Goal: Task Accomplishment & Management: Use online tool/utility

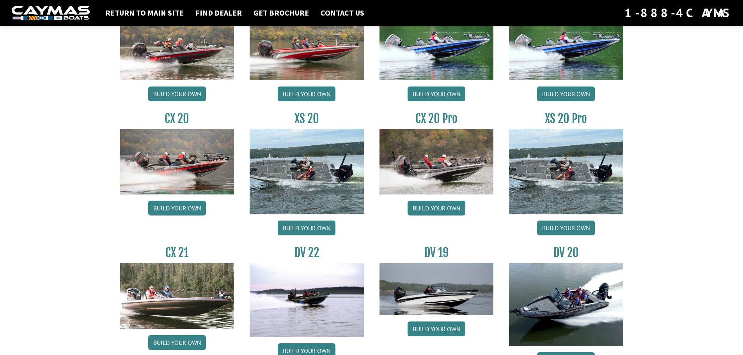
scroll to position [702, 0]
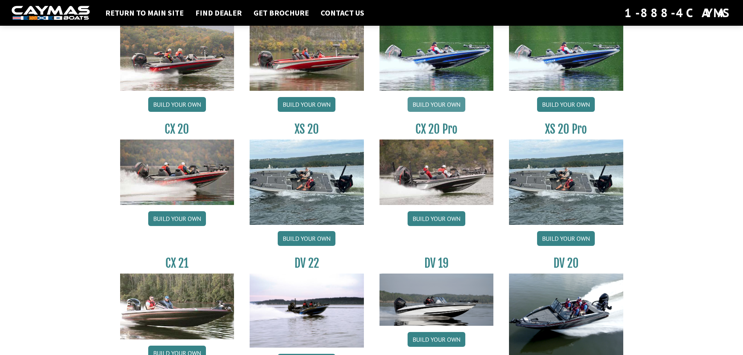
click at [437, 112] on link "Build your own" at bounding box center [436, 104] width 58 height 15
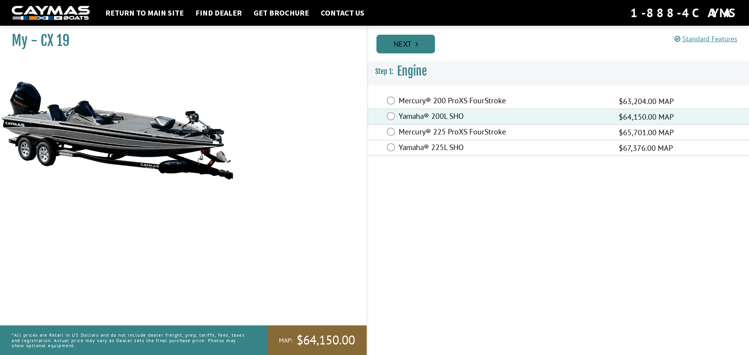
click at [402, 45] on link "Next" at bounding box center [405, 44] width 58 height 19
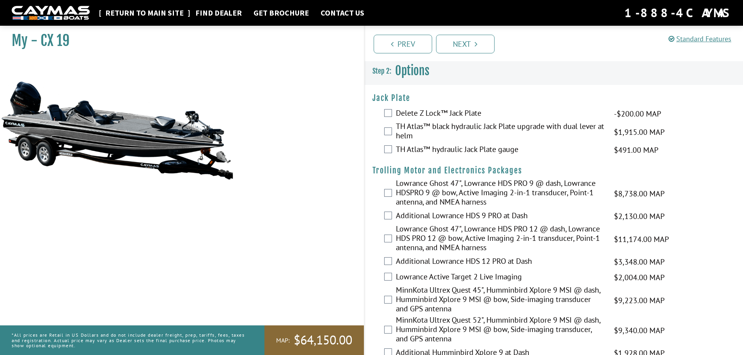
click at [134, 10] on link "Return to main site" at bounding box center [144, 13] width 86 height 10
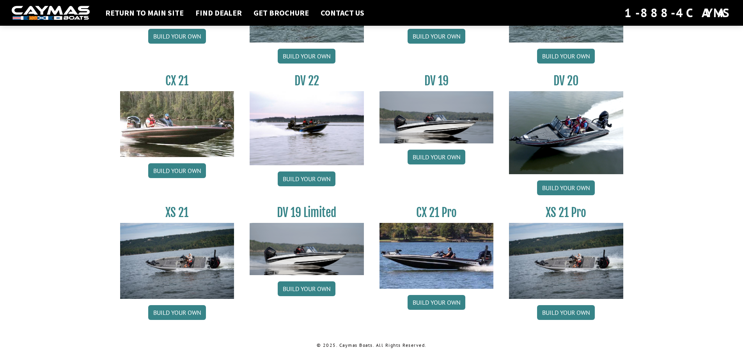
scroll to position [947, 0]
click at [557, 312] on link "Build your own" at bounding box center [566, 312] width 58 height 15
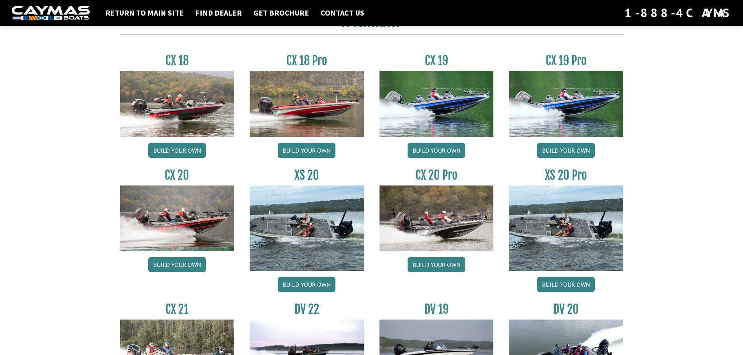
scroll to position [674, 0]
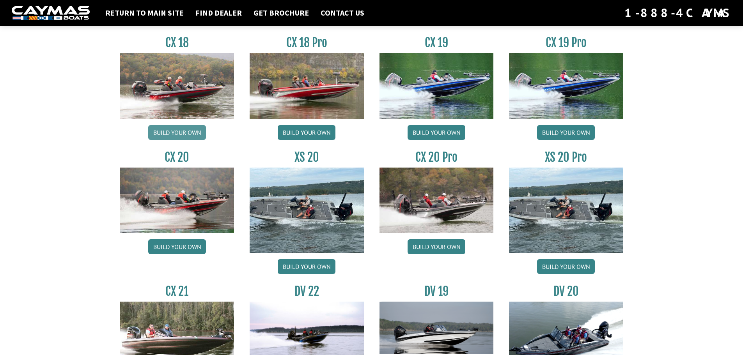
click at [185, 140] on link "Build your own" at bounding box center [177, 132] width 58 height 15
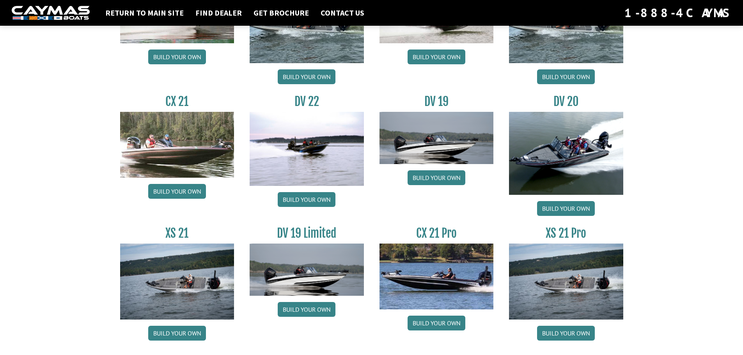
scroll to position [869, 0]
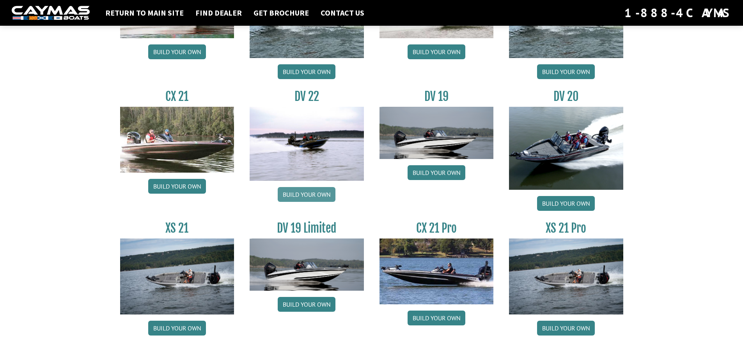
click at [309, 202] on link "Build your own" at bounding box center [307, 194] width 58 height 15
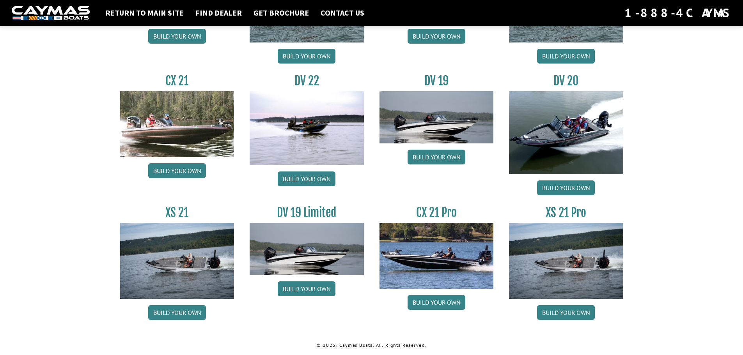
scroll to position [947, 0]
click at [430, 246] on img at bounding box center [436, 256] width 114 height 66
click at [563, 305] on link "Build your own" at bounding box center [566, 312] width 58 height 15
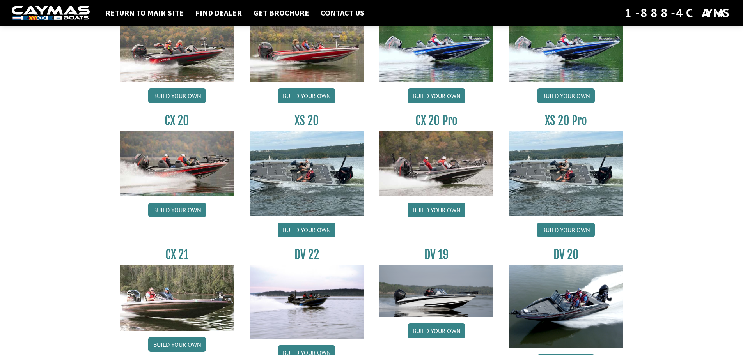
scroll to position [674, 0]
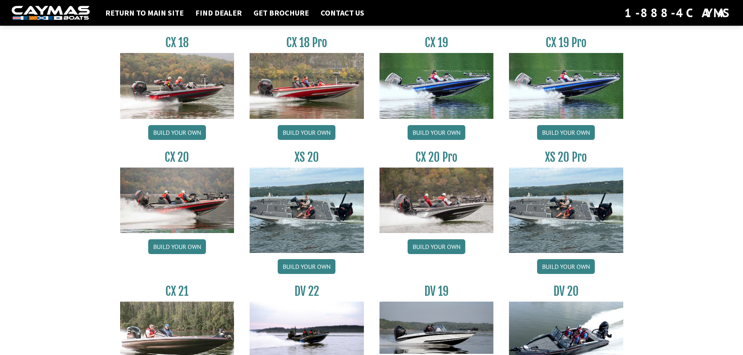
click at [426, 119] on img at bounding box center [436, 86] width 114 height 66
click at [445, 140] on link "Build your own" at bounding box center [436, 132] width 58 height 15
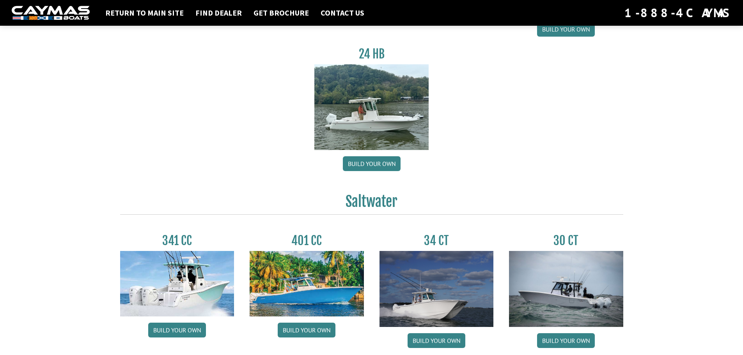
scroll to position [167, 0]
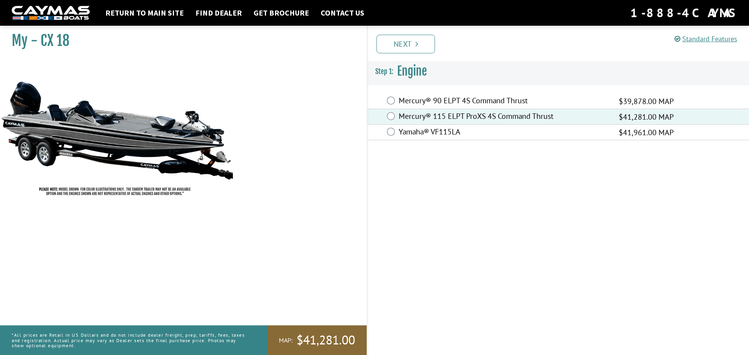
click at [400, 43] on link "Next" at bounding box center [405, 44] width 58 height 19
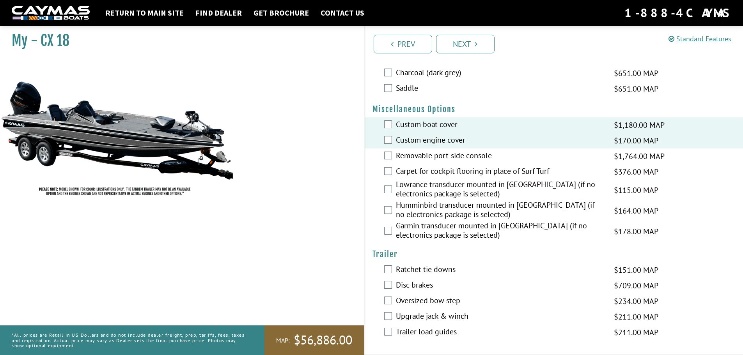
scroll to position [320, 0]
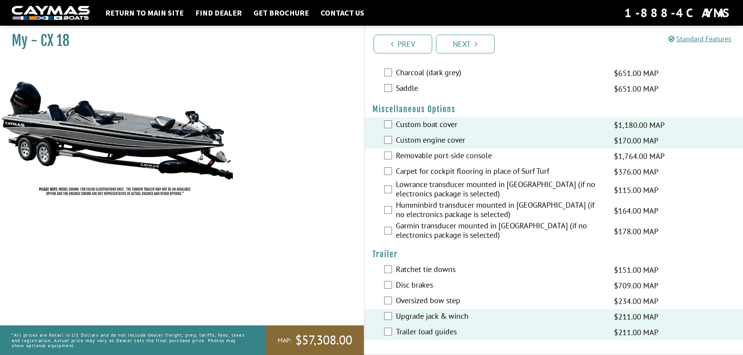
click at [287, 234] on div "My - CX 18" at bounding box center [178, 199] width 372 height 355
click at [456, 44] on link "Next" at bounding box center [465, 44] width 58 height 19
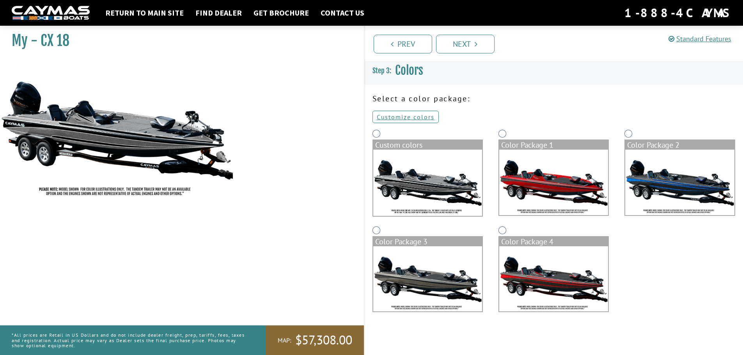
scroll to position [0, 0]
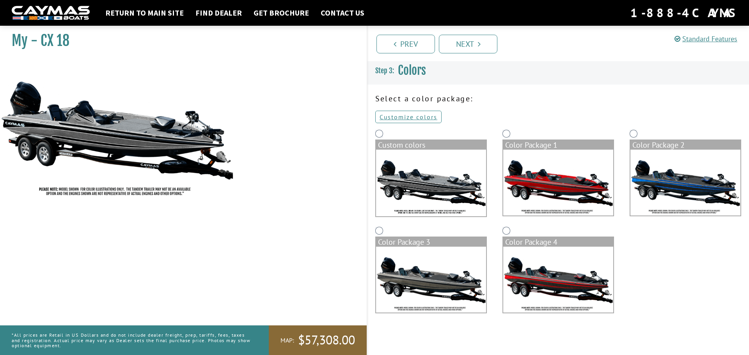
click at [437, 186] on img at bounding box center [431, 183] width 110 height 67
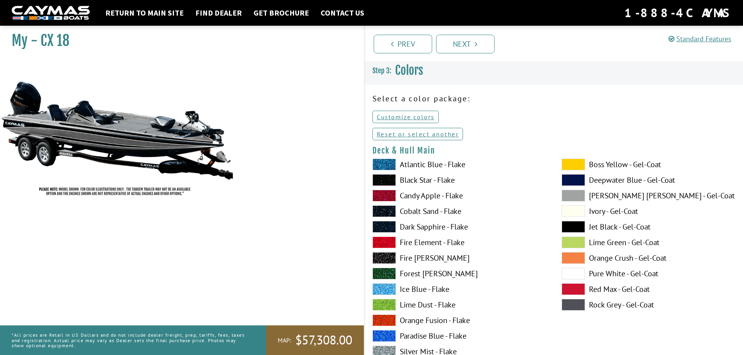
click at [598, 215] on label "Ivory - Gel-Coat" at bounding box center [647, 211] width 173 height 12
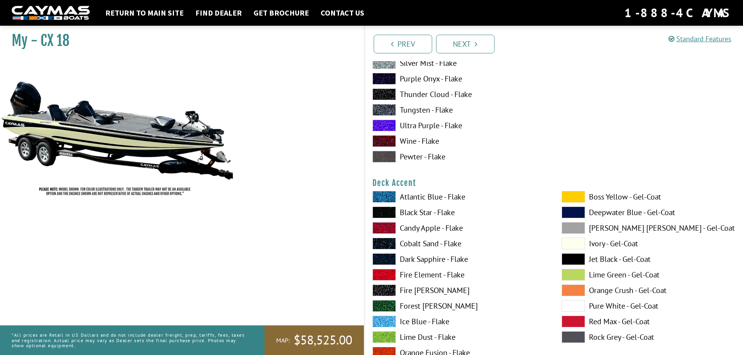
scroll to position [312, 0]
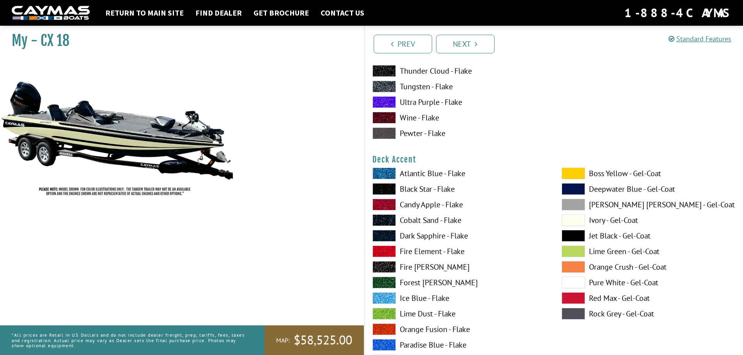
click at [570, 225] on span at bounding box center [572, 220] width 23 height 12
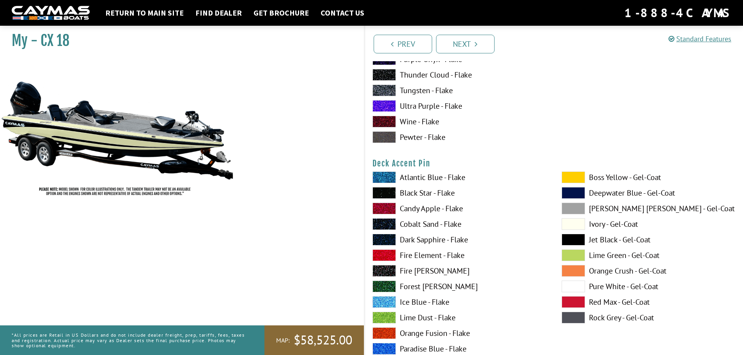
scroll to position [663, 0]
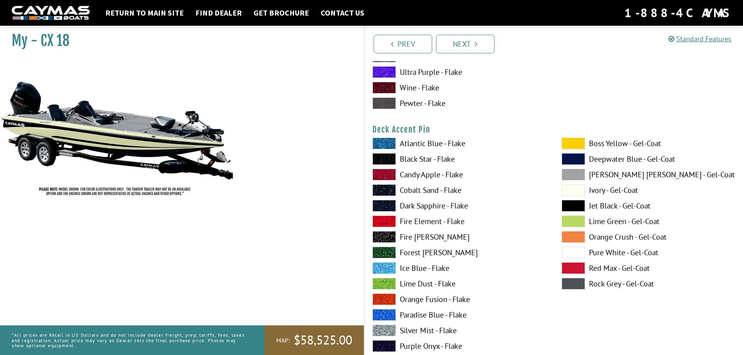
click at [380, 227] on span at bounding box center [383, 222] width 23 height 12
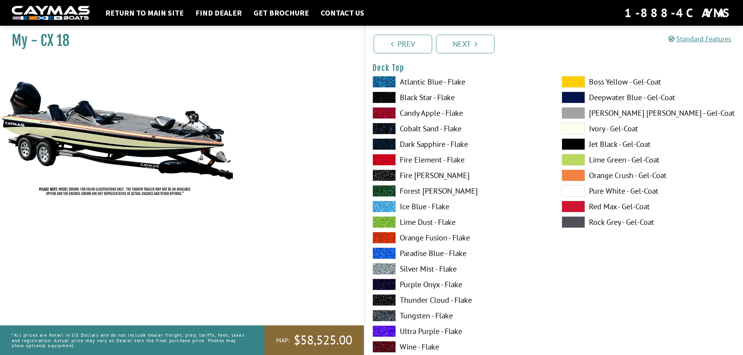
scroll to position [1053, 0]
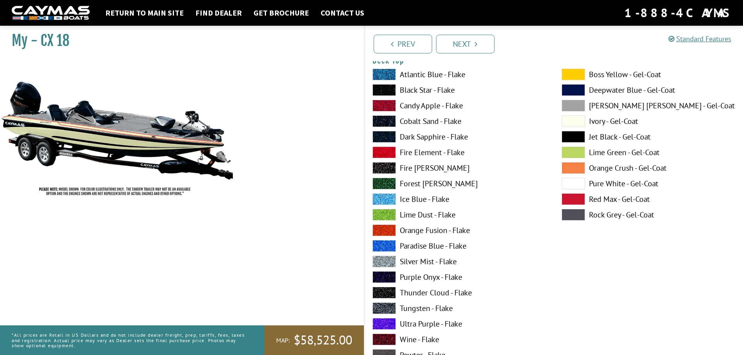
click at [568, 202] on span at bounding box center [572, 199] width 23 height 12
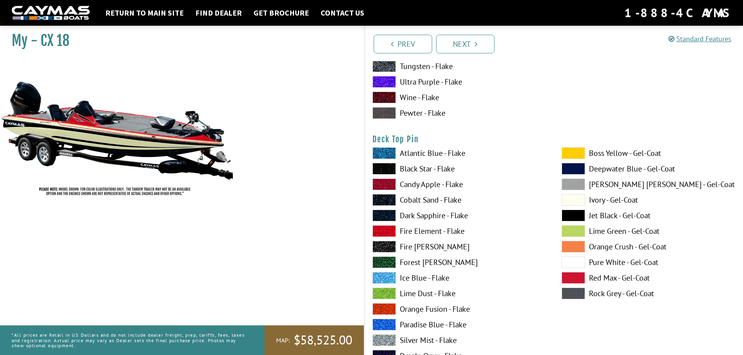
scroll to position [1326, 0]
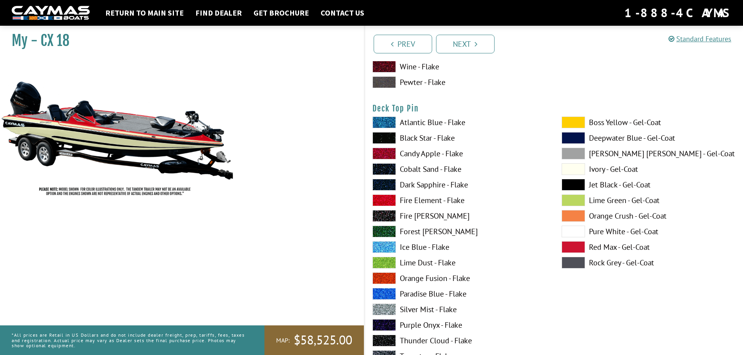
drag, startPoint x: 571, startPoint y: 177, endPoint x: 554, endPoint y: 177, distance: 16.4
click at [569, 175] on span at bounding box center [572, 169] width 23 height 12
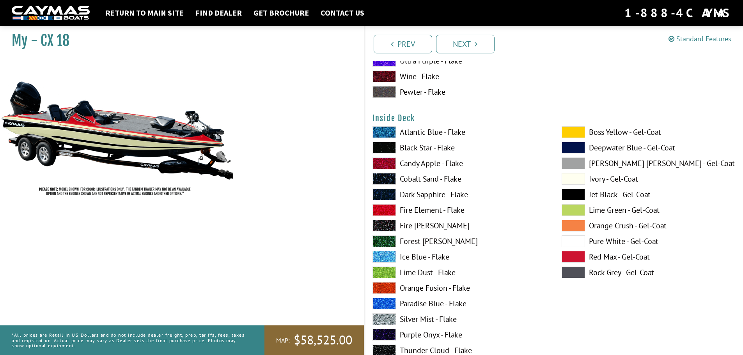
scroll to position [1638, 0]
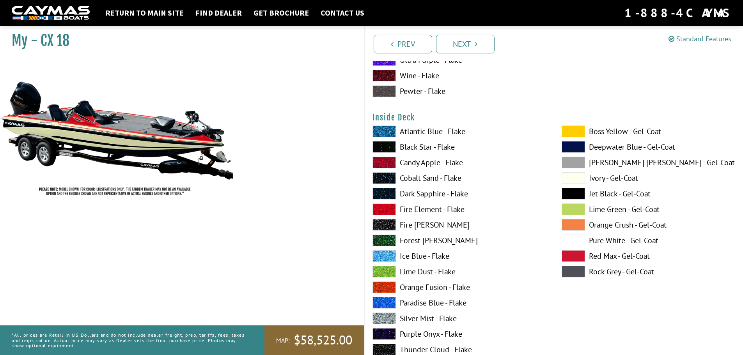
drag, startPoint x: 566, startPoint y: 187, endPoint x: 558, endPoint y: 187, distance: 7.8
click at [565, 184] on span at bounding box center [572, 178] width 23 height 12
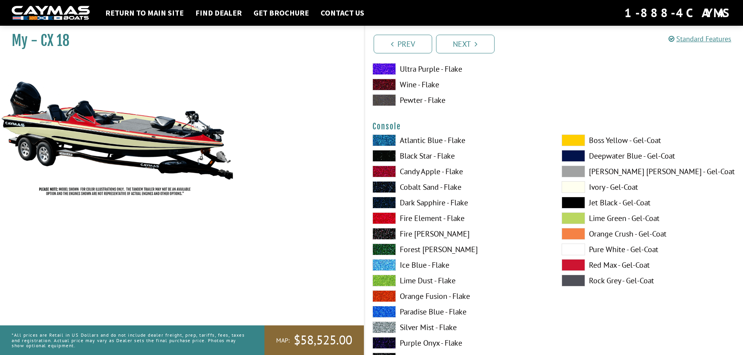
scroll to position [1988, 0]
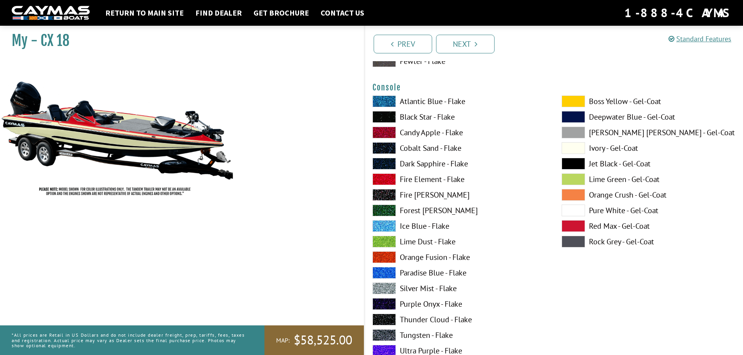
click at [565, 154] on span at bounding box center [572, 148] width 23 height 12
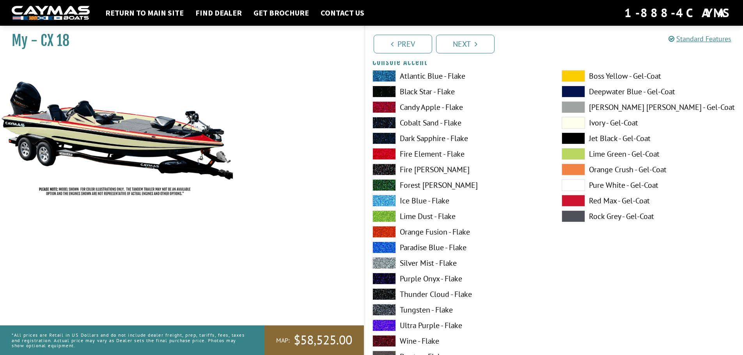
scroll to position [2339, 0]
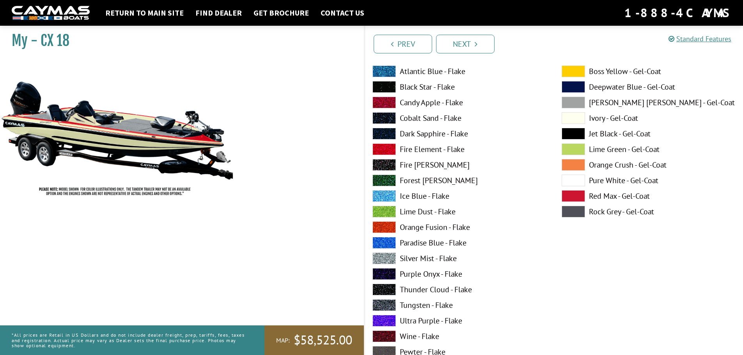
click at [379, 155] on span at bounding box center [383, 149] width 23 height 12
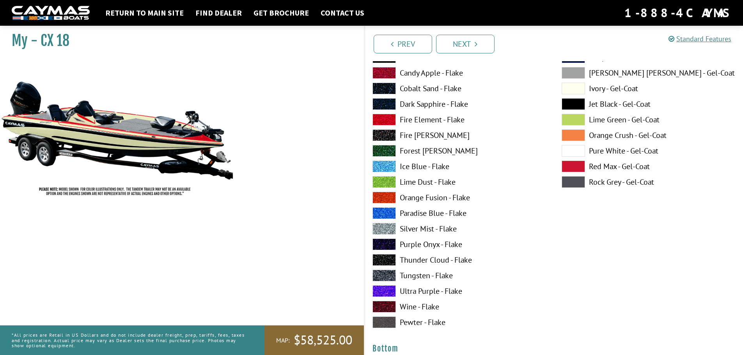
scroll to position [2690, 0]
click at [578, 172] on span at bounding box center [572, 166] width 23 height 12
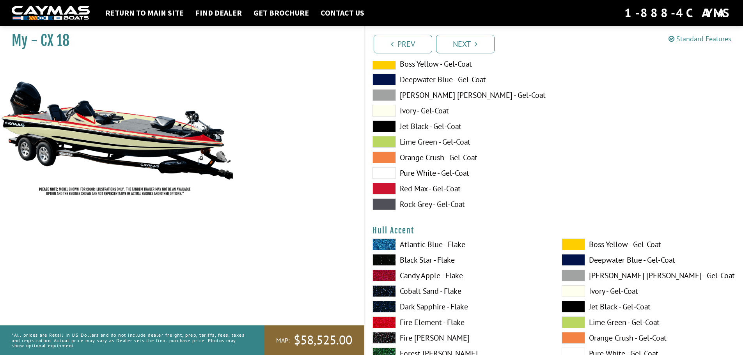
scroll to position [3002, 0]
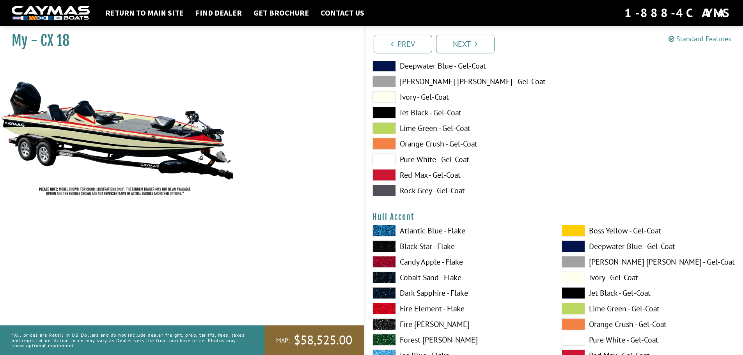
click at [389, 181] on span at bounding box center [383, 175] width 23 height 12
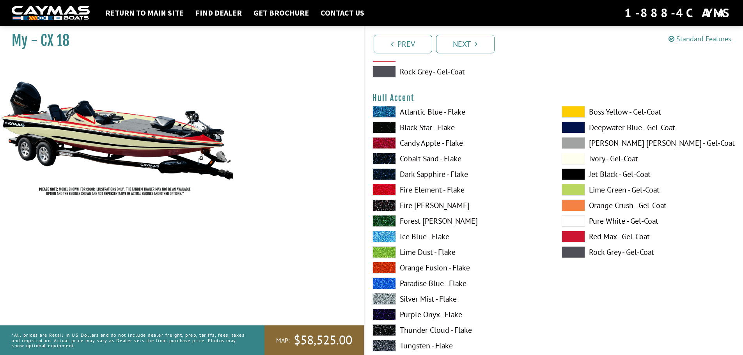
scroll to position [3119, 0]
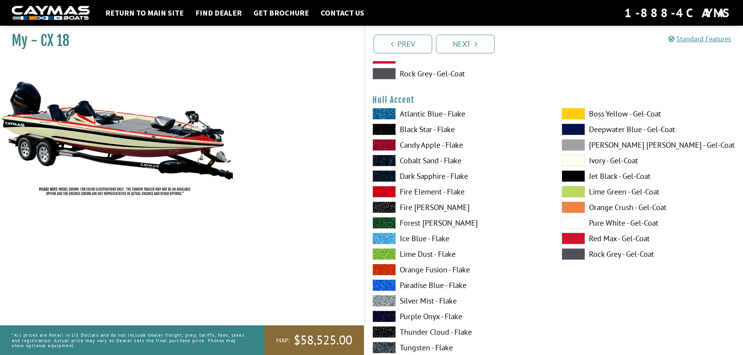
click at [575, 166] on span at bounding box center [572, 161] width 23 height 12
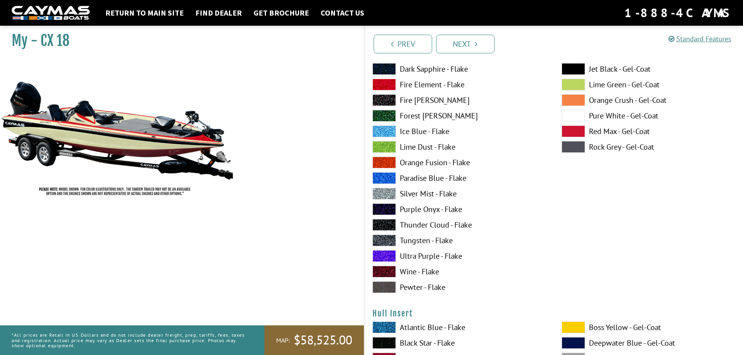
scroll to position [3548, 0]
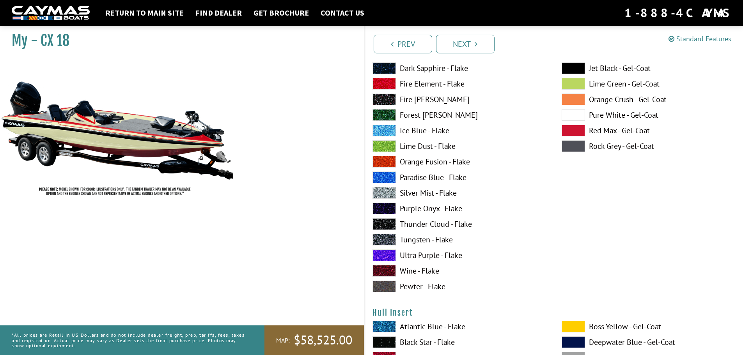
click at [388, 90] on span at bounding box center [383, 84] width 23 height 12
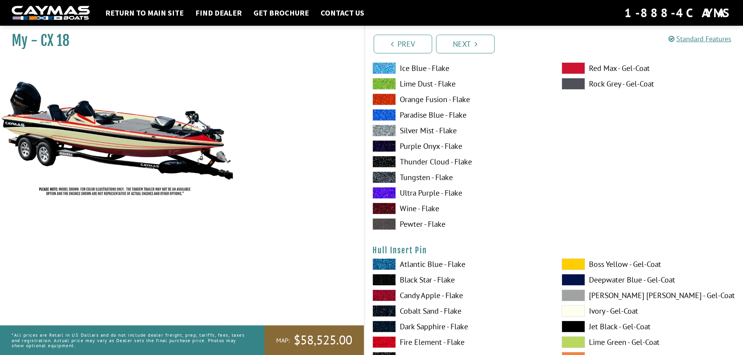
scroll to position [3938, 0]
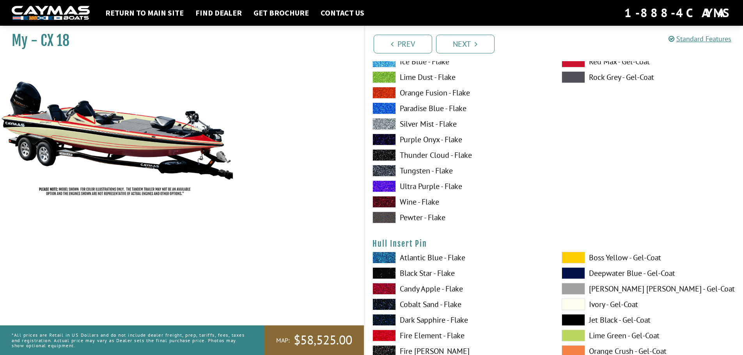
click at [564, 67] on span at bounding box center [572, 62] width 23 height 12
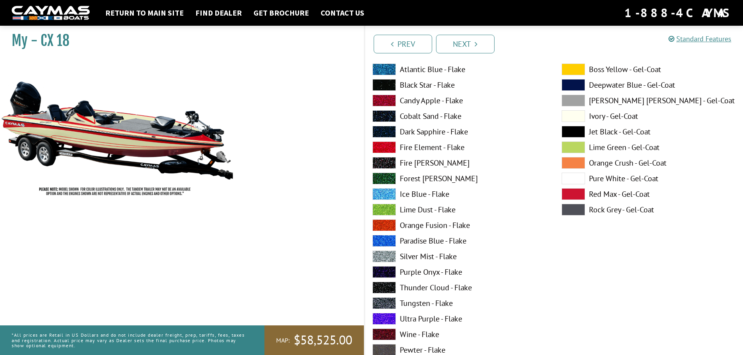
scroll to position [4133, 0]
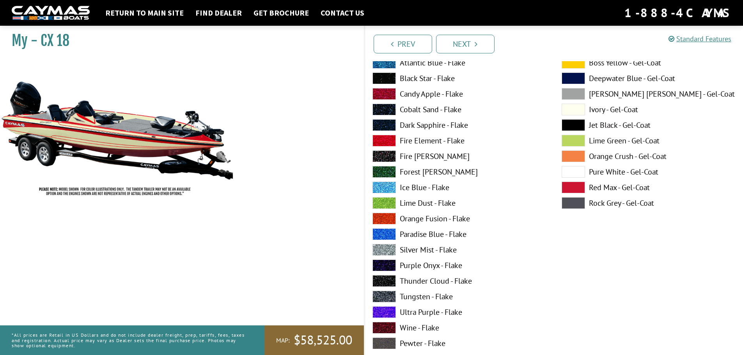
click at [382, 147] on span at bounding box center [383, 141] width 23 height 12
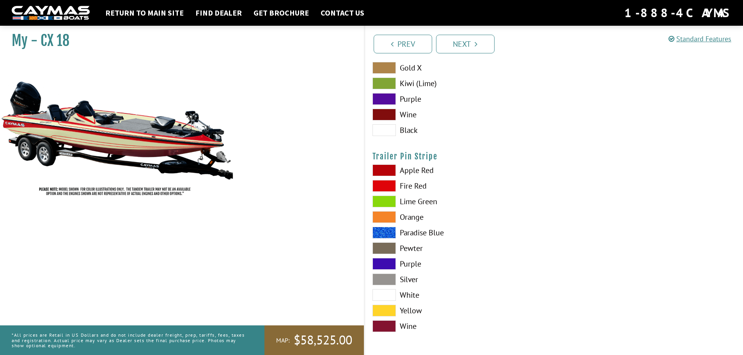
scroll to position [4702, 0]
click at [384, 189] on span at bounding box center [383, 186] width 23 height 12
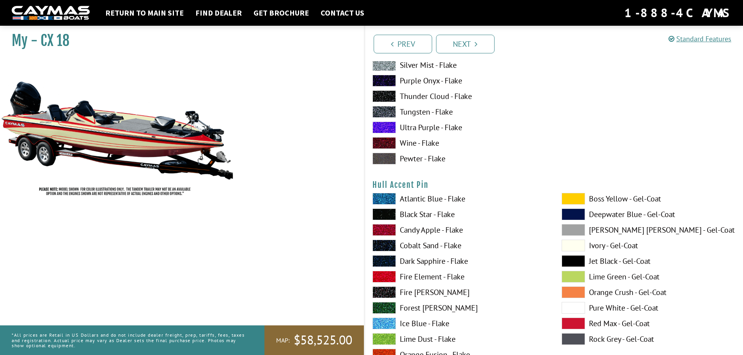
scroll to position [3337, 0]
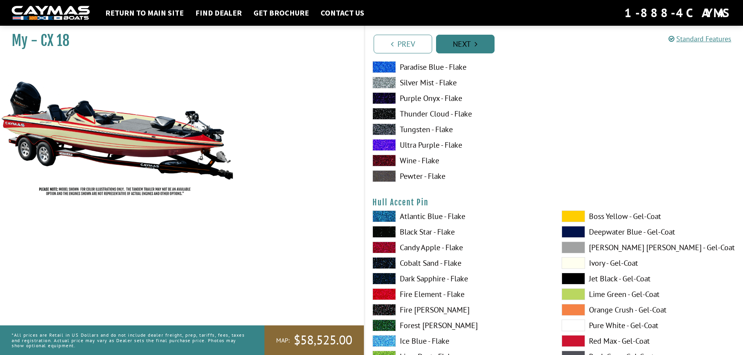
click at [473, 48] on link "Next" at bounding box center [465, 44] width 58 height 19
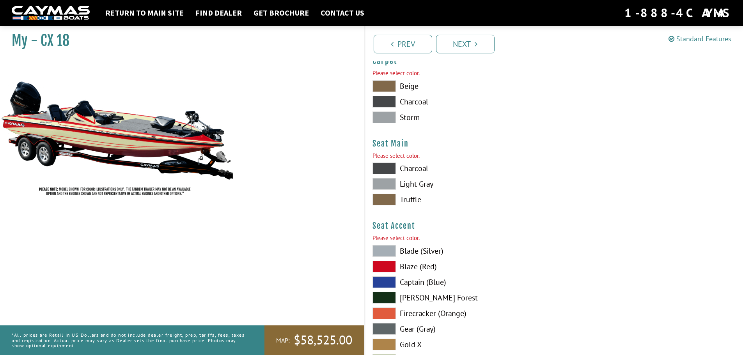
scroll to position [4447, 0]
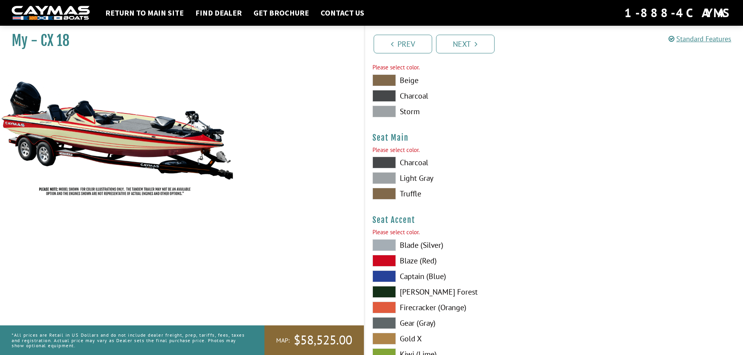
click at [382, 168] on span at bounding box center [383, 163] width 23 height 12
click at [380, 184] on span at bounding box center [383, 178] width 23 height 12
click at [469, 46] on link "Next" at bounding box center [465, 44] width 58 height 19
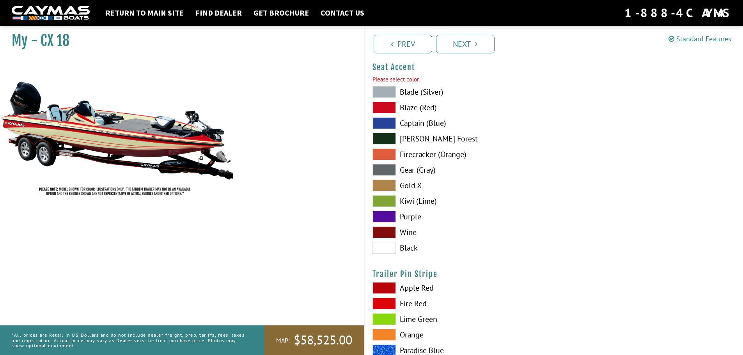
scroll to position [4603, 0]
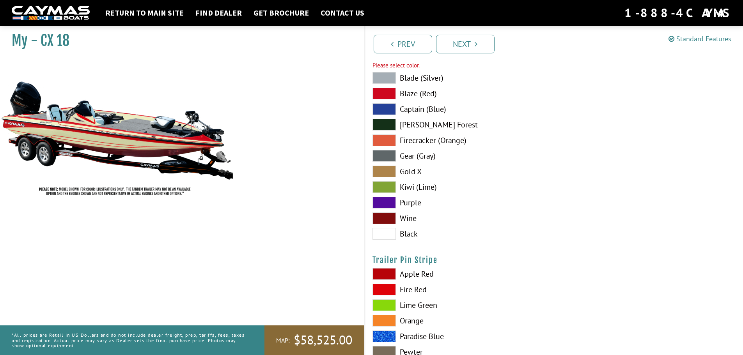
click at [382, 162] on span at bounding box center [383, 156] width 23 height 12
click at [474, 36] on link "Next" at bounding box center [465, 44] width 58 height 19
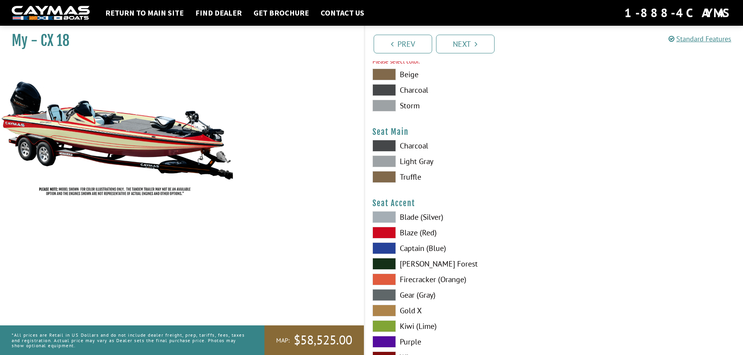
scroll to position [4447, 0]
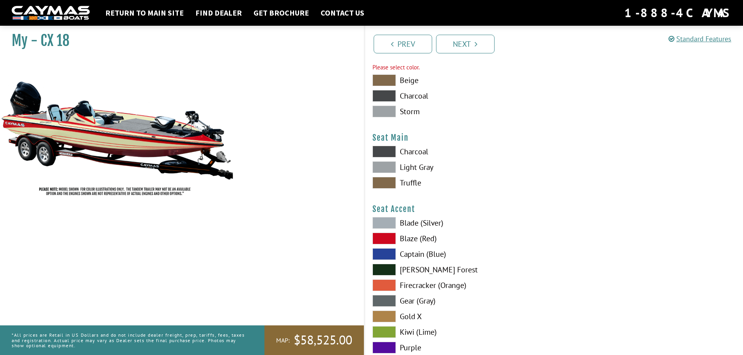
click at [387, 102] on span at bounding box center [383, 96] width 23 height 12
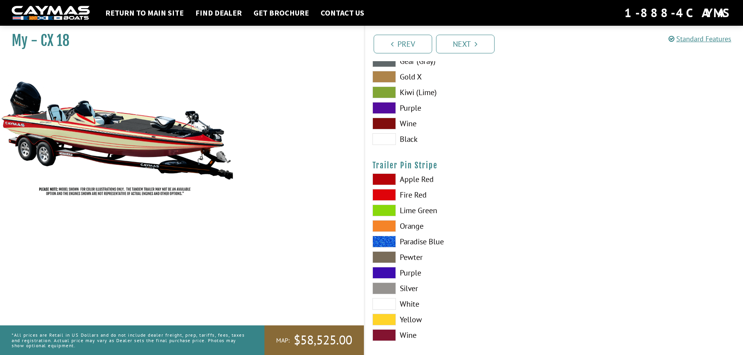
scroll to position [4713, 0]
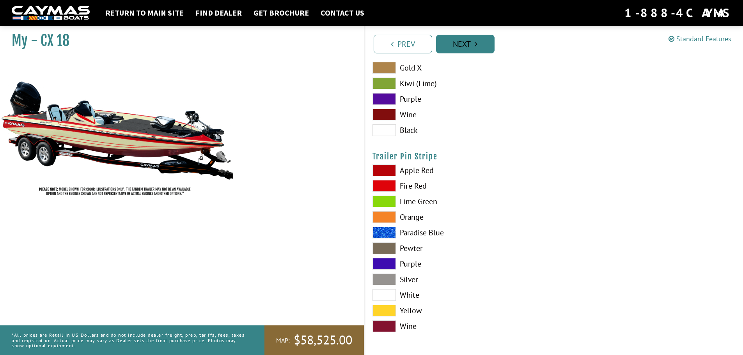
click at [472, 50] on link "Next" at bounding box center [465, 44] width 58 height 19
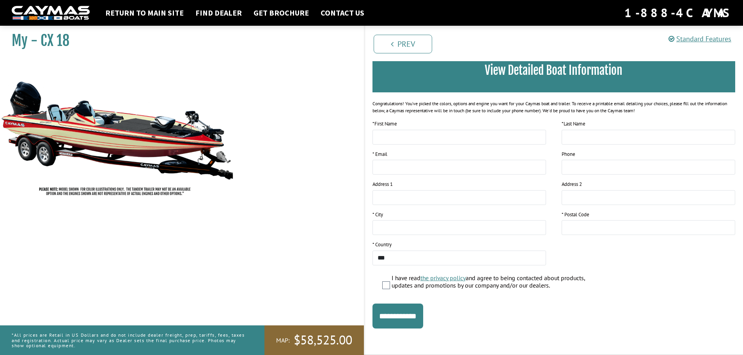
scroll to position [78, 0]
